Goal: Check status: Check status

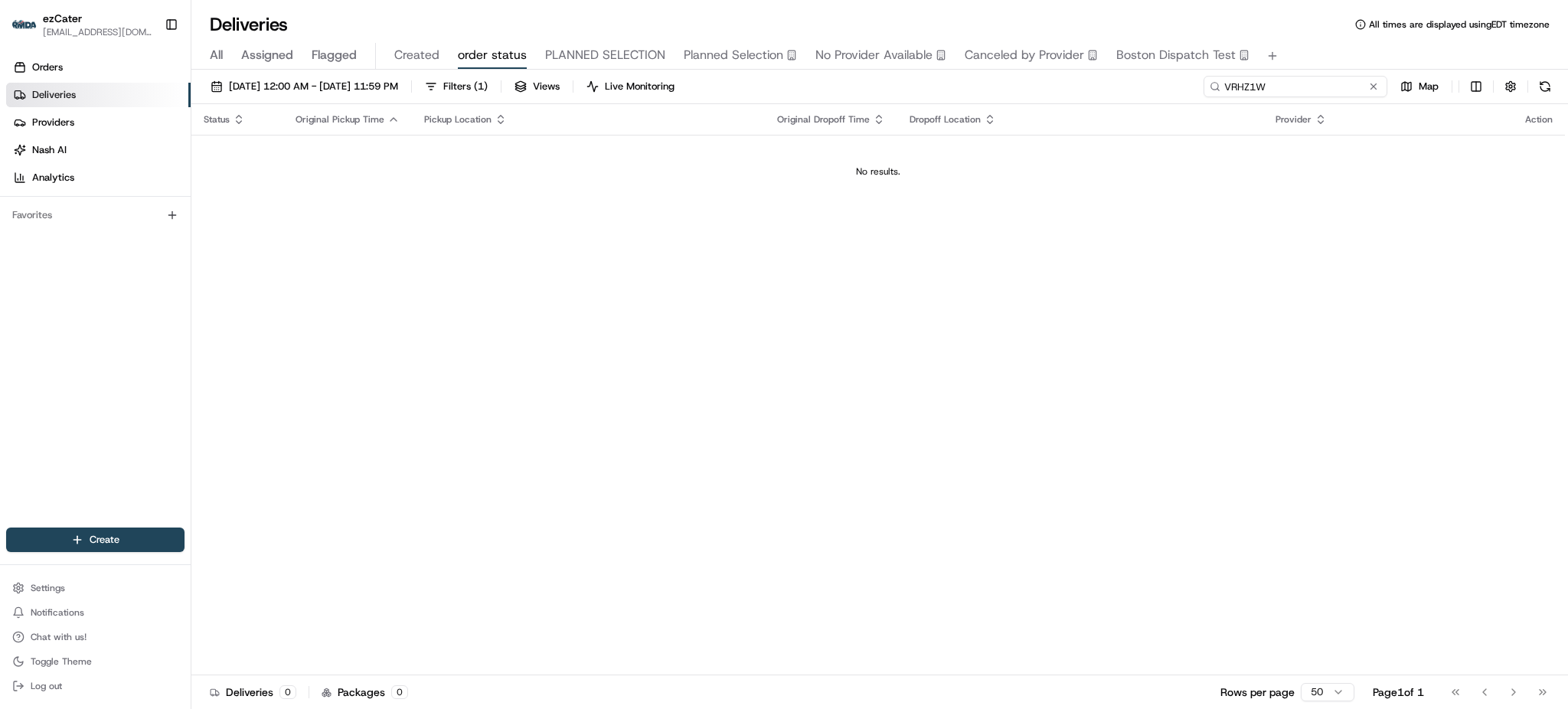
click at [1317, 87] on input "VRHZ1W" at bounding box center [1295, 86] width 184 height 21
paste input "6WCPE1"
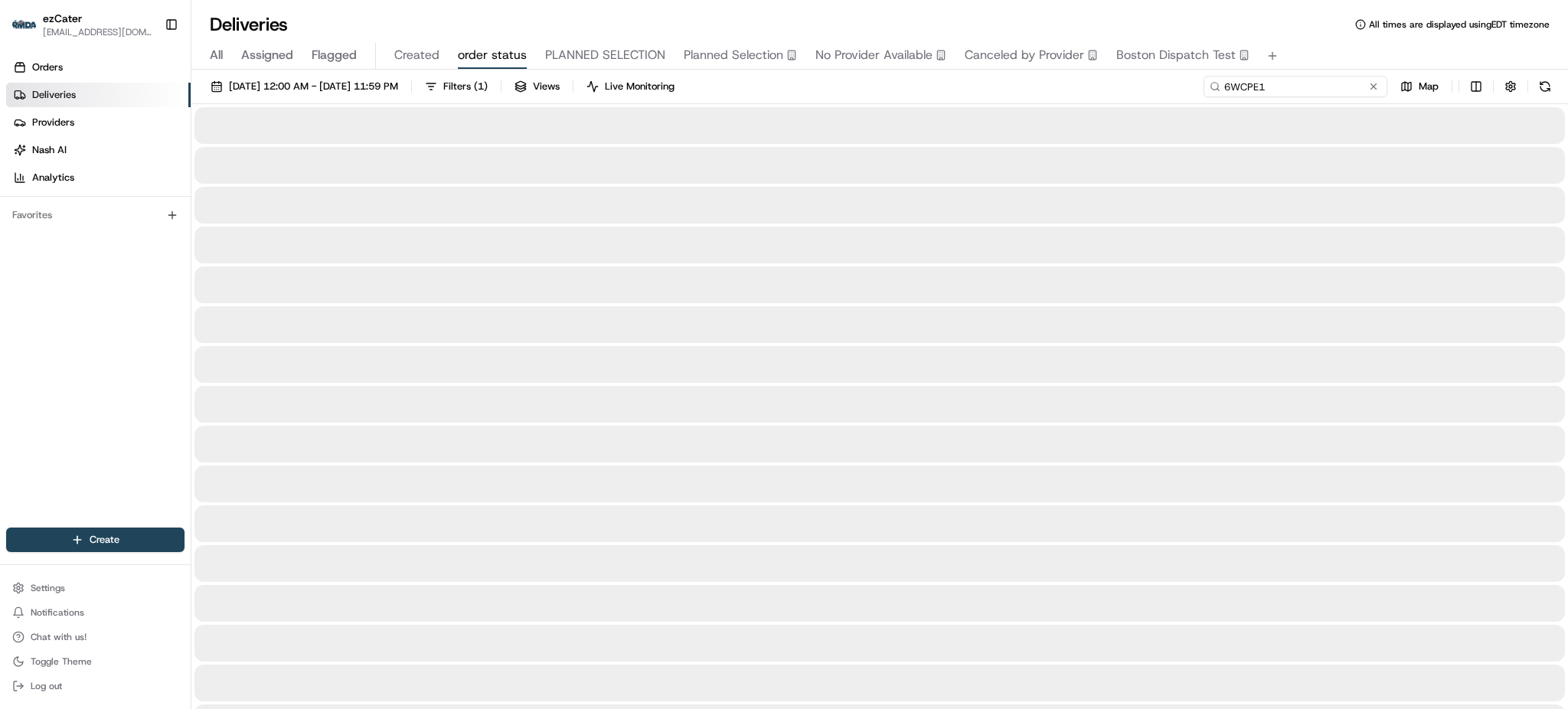
type input "6WCPE1"
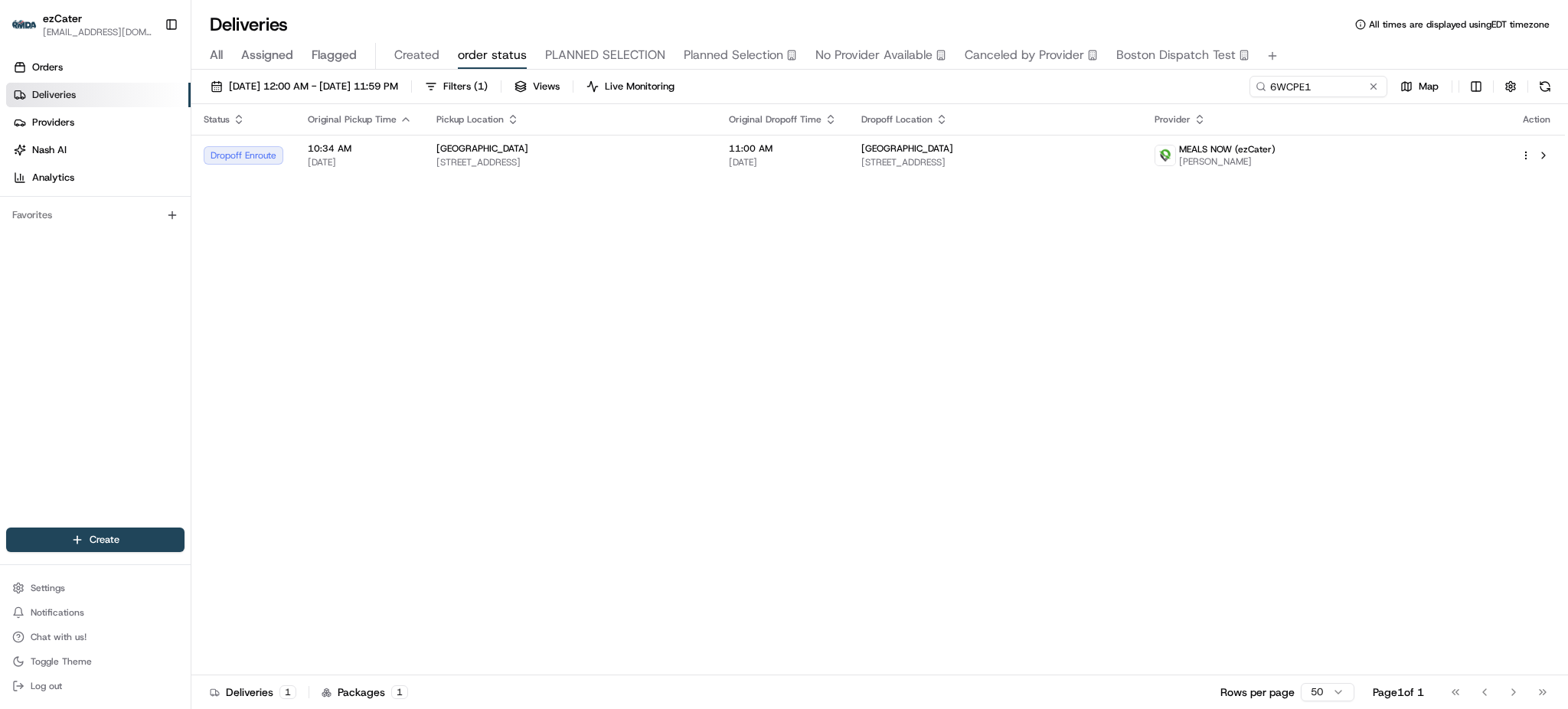
click at [1309, 60] on div "All Assigned Flagged Created order status PLANNED SELECTION Planned Selection N…" at bounding box center [880, 56] width 1377 height 27
click at [1113, 136] on td "[GEOGRAPHIC_DATA] [STREET_ADDRESS]" at bounding box center [995, 155] width 292 height 42
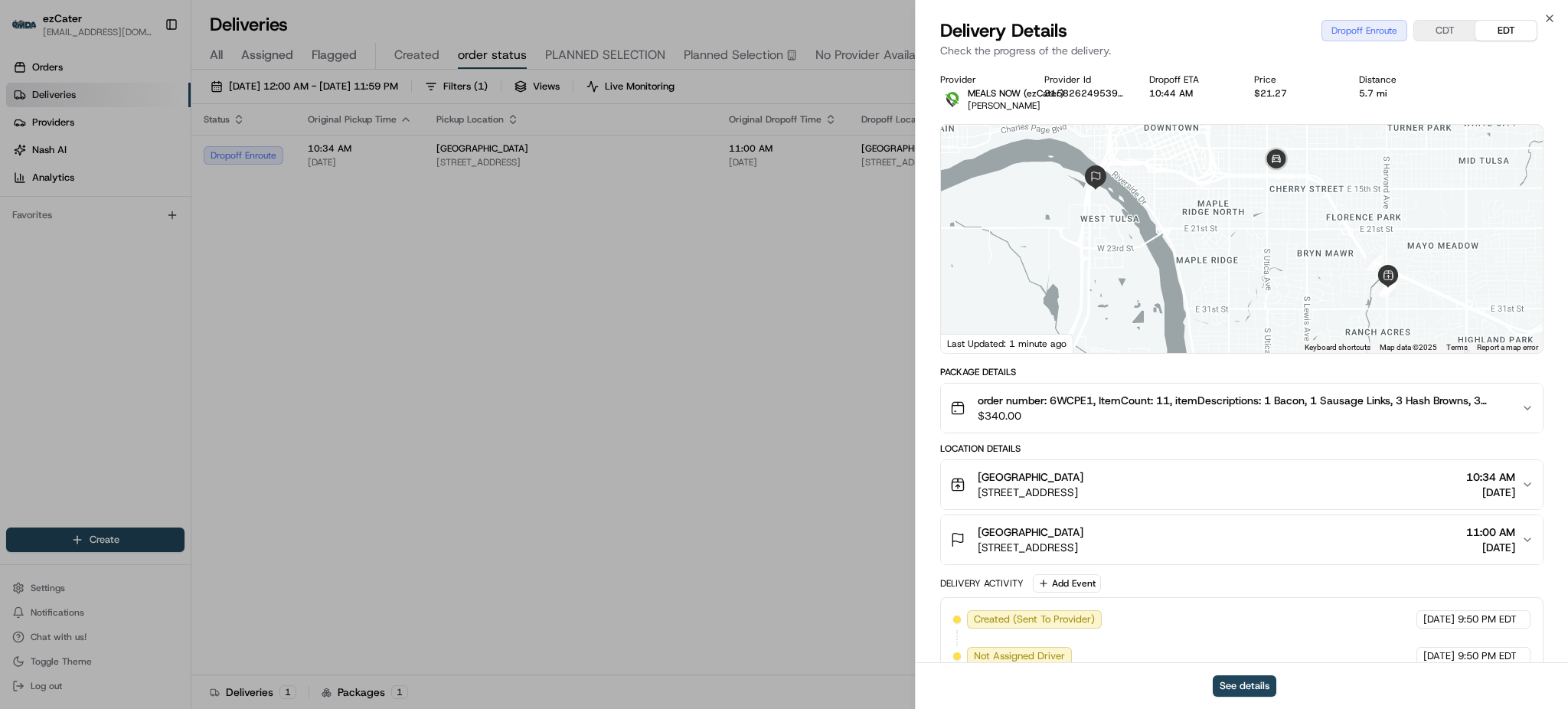
click at [1285, 530] on div "[GEOGRAPHIC_DATA] [STREET_ADDRESS] 11:00 AM [DATE]" at bounding box center [1236, 539] width 571 height 30
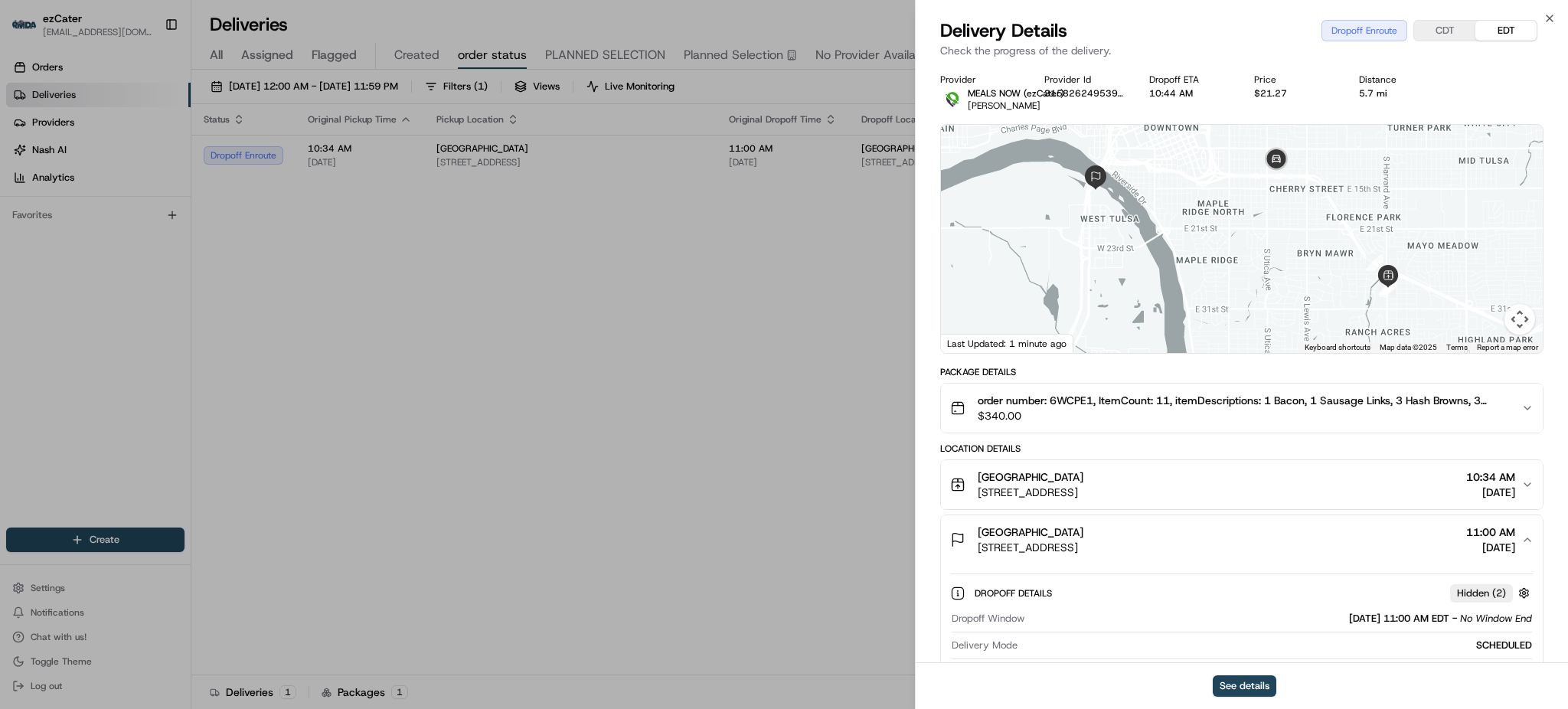
click at [1079, 546] on span "[STREET_ADDRESS]" at bounding box center [1031, 547] width 106 height 15
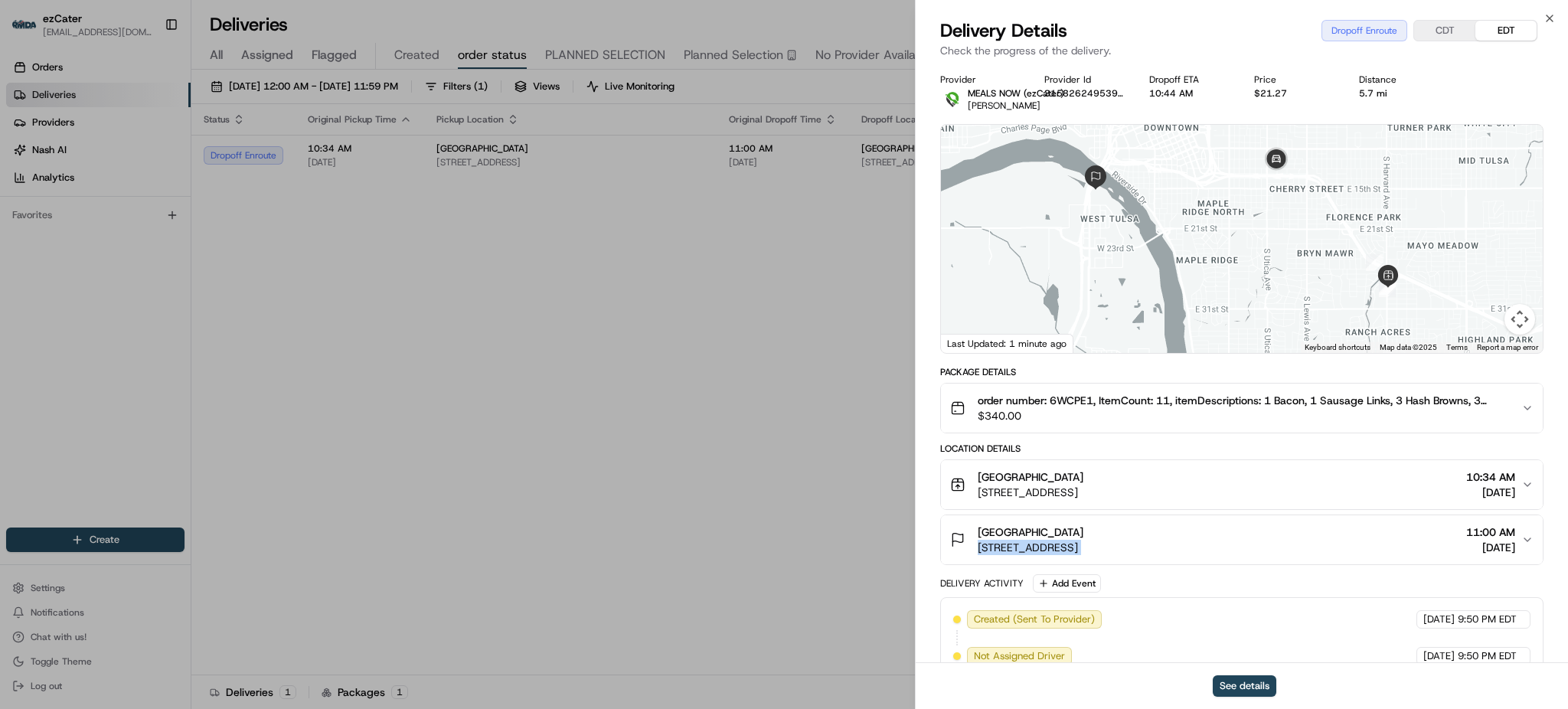
click at [1079, 546] on span "[STREET_ADDRESS]" at bounding box center [1031, 547] width 106 height 15
copy span "[STREET_ADDRESS]"
click at [1275, 548] on div "[GEOGRAPHIC_DATA] [STREET_ADDRESS] 11:00 AM [DATE]" at bounding box center [1236, 539] width 571 height 30
click at [1304, 558] on button "[GEOGRAPHIC_DATA] [STREET_ADDRESS] 11:00 AM [DATE]" at bounding box center [1242, 539] width 602 height 49
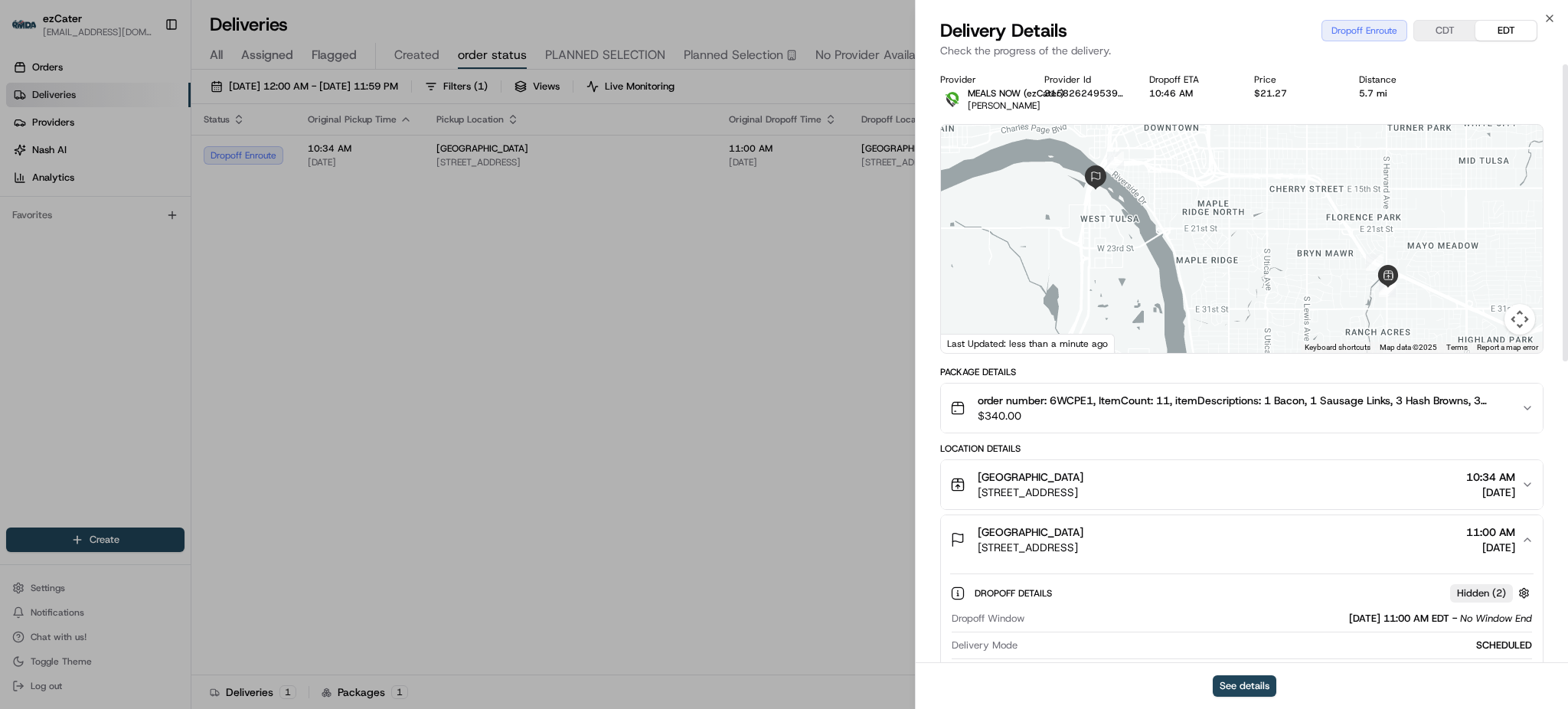
click at [1071, 400] on span "order number: 6WCPE1, ItemCount: 11, itemDescriptions: 1 Bacon, 1 Sausage Links…" at bounding box center [1244, 400] width 531 height 15
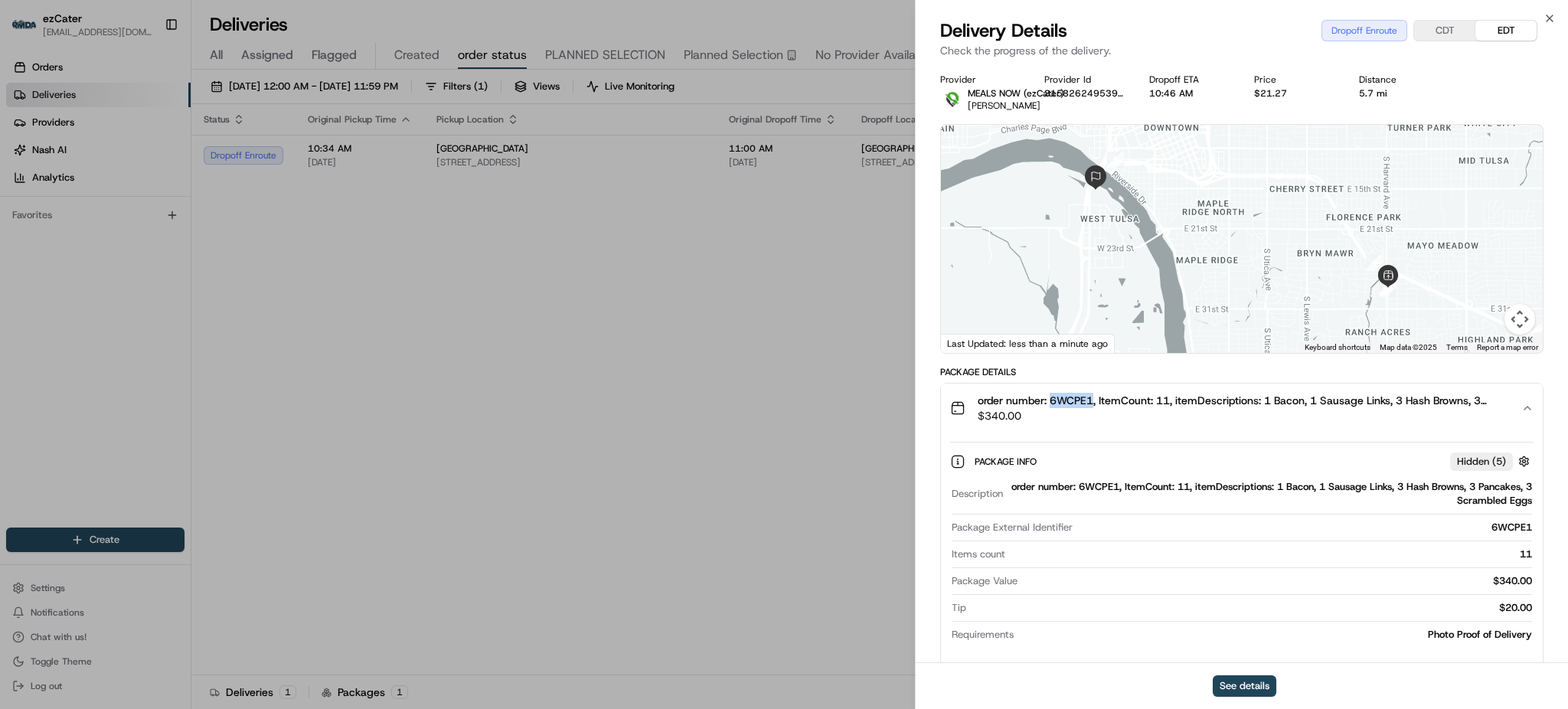
click at [1071, 400] on span "order number: 6WCPE1, ItemCount: 11, itemDescriptions: 1 Bacon, 1 Sausage Links…" at bounding box center [1244, 400] width 531 height 15
copy span "6WCPE1"
